Goal: Task Accomplishment & Management: Manage account settings

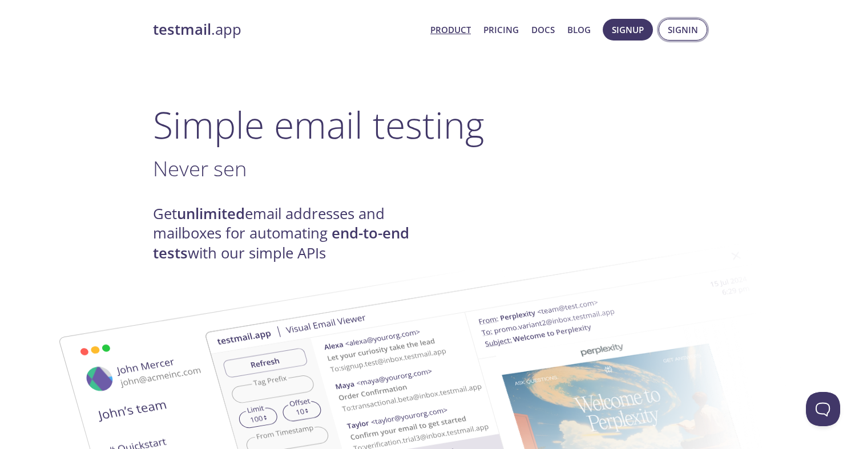
click at [682, 31] on span "Signin" at bounding box center [683, 29] width 30 height 15
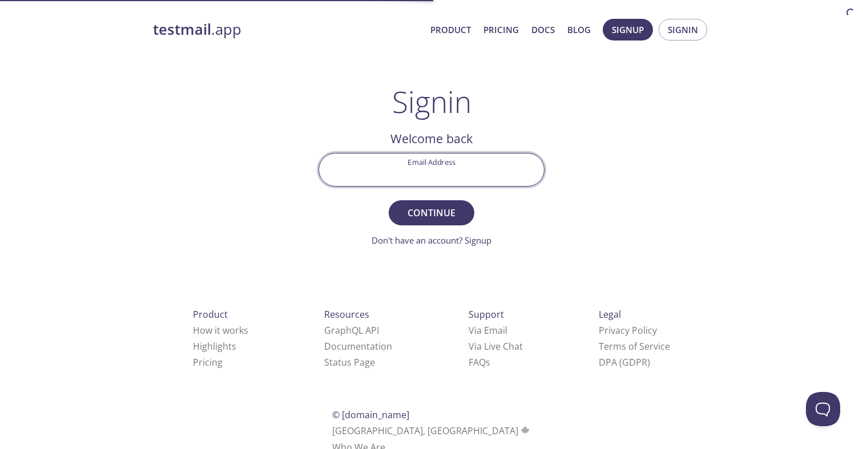
click at [415, 174] on input "Email Address" at bounding box center [431, 170] width 225 height 33
click at [443, 171] on input "Email Address" at bounding box center [431, 170] width 225 height 33
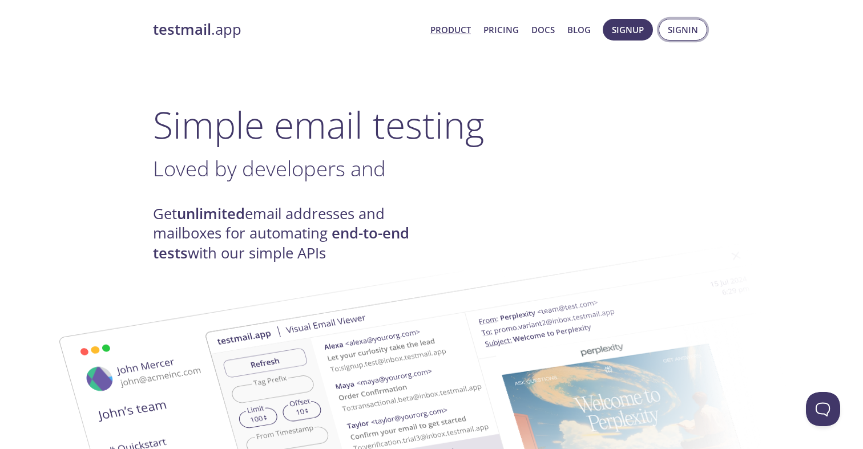
click at [685, 34] on span "Signin" at bounding box center [683, 29] width 30 height 15
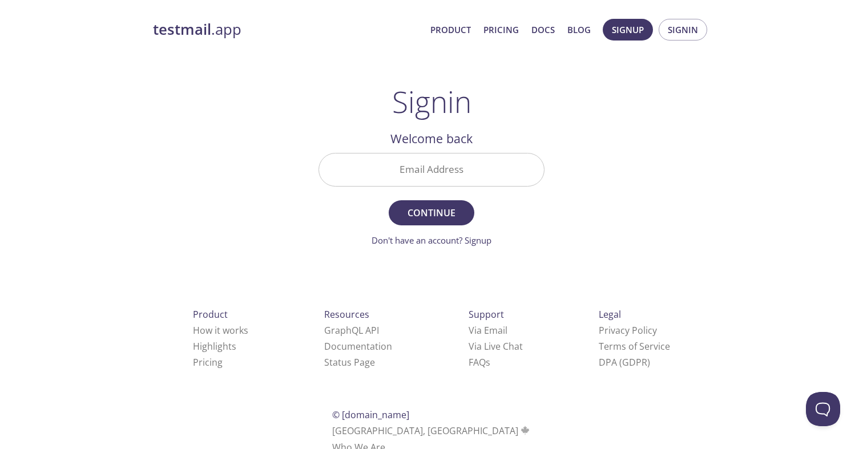
click at [453, 169] on input "Email Address" at bounding box center [431, 170] width 225 height 33
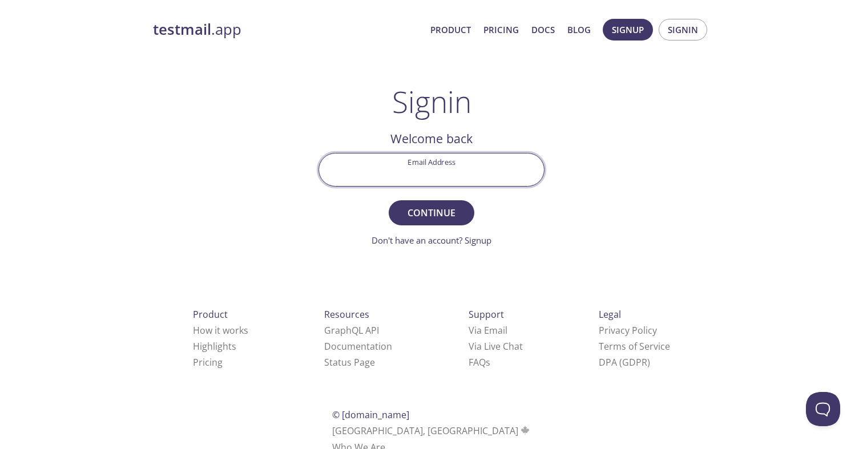
paste input "[EMAIL_ADDRESS][DOMAIN_NAME]"
type input "[EMAIL_ADDRESS][DOMAIN_NAME]"
click at [573, 228] on div "testmail .app Product Pricing Docs Blog Signup Signin Signin Welcome back Email…" at bounding box center [431, 249] width 584 height 476
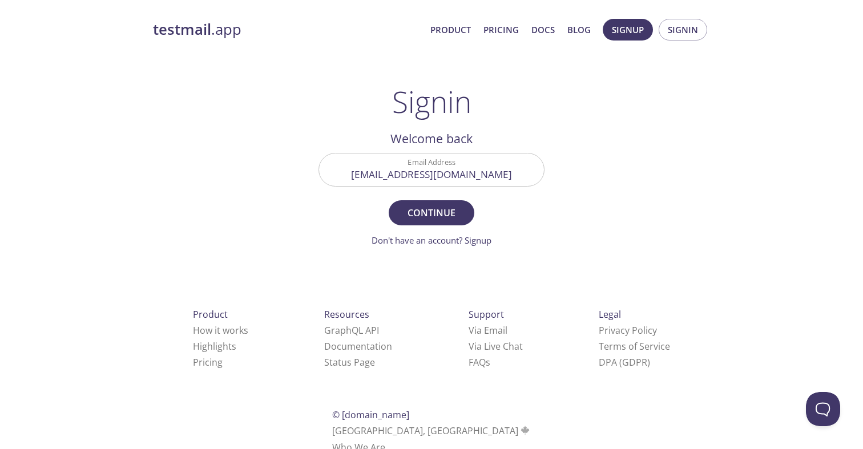
click at [332, 205] on form "Email Address [EMAIL_ADDRESS][DOMAIN_NAME] Continue Don't have an account? Sign…" at bounding box center [431, 200] width 226 height 94
click at [429, 209] on span "Continue" at bounding box center [431, 213] width 60 height 16
